Goal: Task Accomplishment & Management: Complete application form

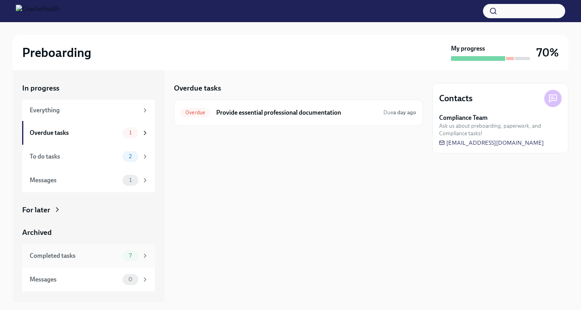
click at [119, 258] on div "Completed tasks" at bounding box center [75, 255] width 90 height 9
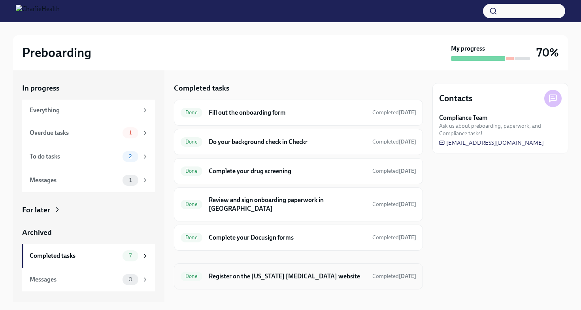
click at [295, 272] on h6 "Register on the [US_STATE] [MEDICAL_DATA] website" at bounding box center [287, 276] width 157 height 9
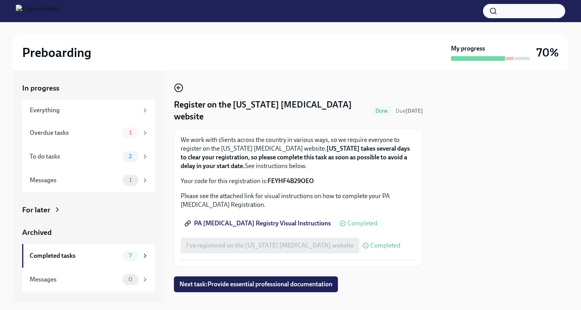
click at [175, 90] on circle "button" at bounding box center [179, 88] width 8 height 8
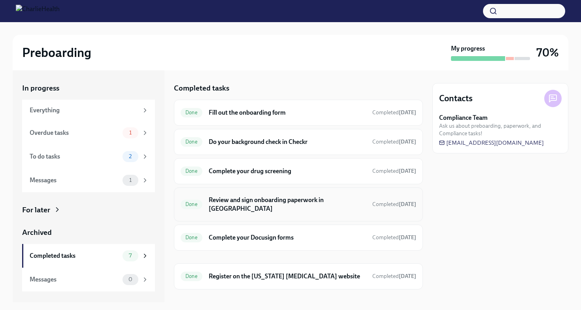
click at [257, 197] on h6 "Review and sign onboarding paperwork in [GEOGRAPHIC_DATA]" at bounding box center [287, 204] width 157 height 17
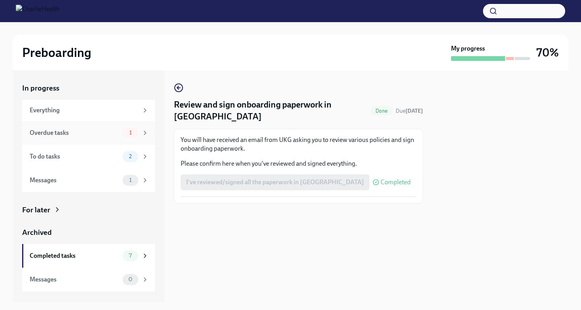
click at [99, 131] on div "Overdue tasks" at bounding box center [75, 132] width 90 height 9
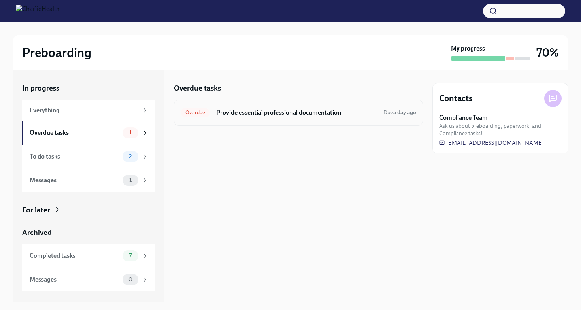
click at [234, 116] on h6 "Provide essential professional documentation" at bounding box center [296, 112] width 161 height 9
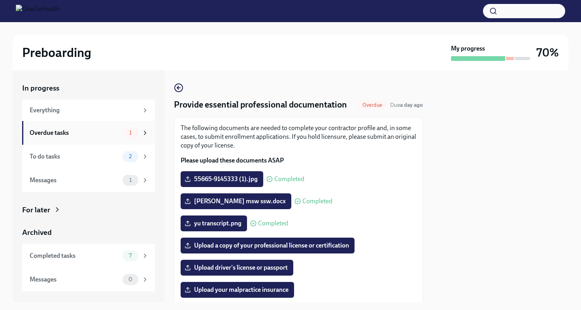
click at [99, 134] on div "Overdue tasks" at bounding box center [75, 132] width 90 height 9
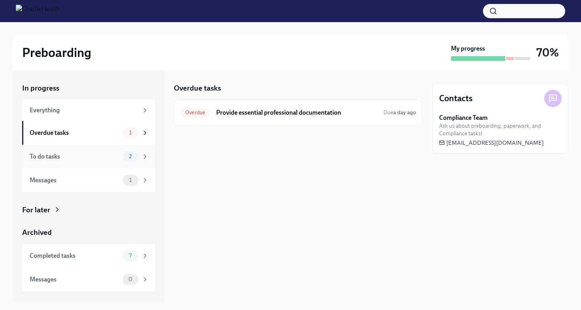
click at [104, 149] on div "To do tasks 2" at bounding box center [88, 157] width 133 height 24
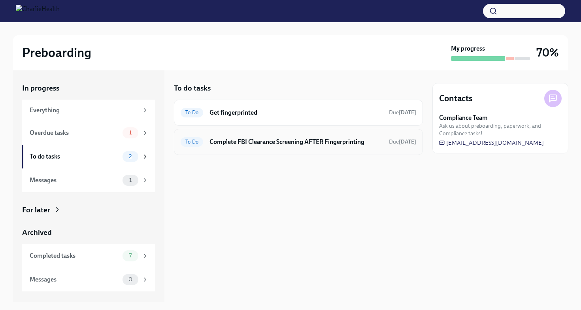
click at [291, 135] on div "To Do Complete FBI Clearance Screening AFTER Fingerprinting Due [DATE]" at bounding box center [298, 142] width 249 height 26
click at [285, 108] on div "To Do Get fingerprinted Due [DATE]" at bounding box center [299, 112] width 236 height 13
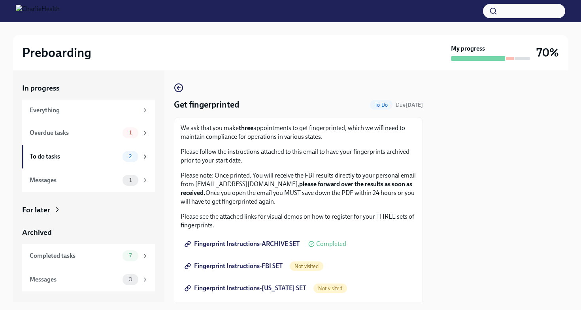
click at [274, 245] on span "Fingerprint Instructions-ARCHIVE SET" at bounding box center [242, 244] width 113 height 8
